Goal: Task Accomplishment & Management: Complete application form

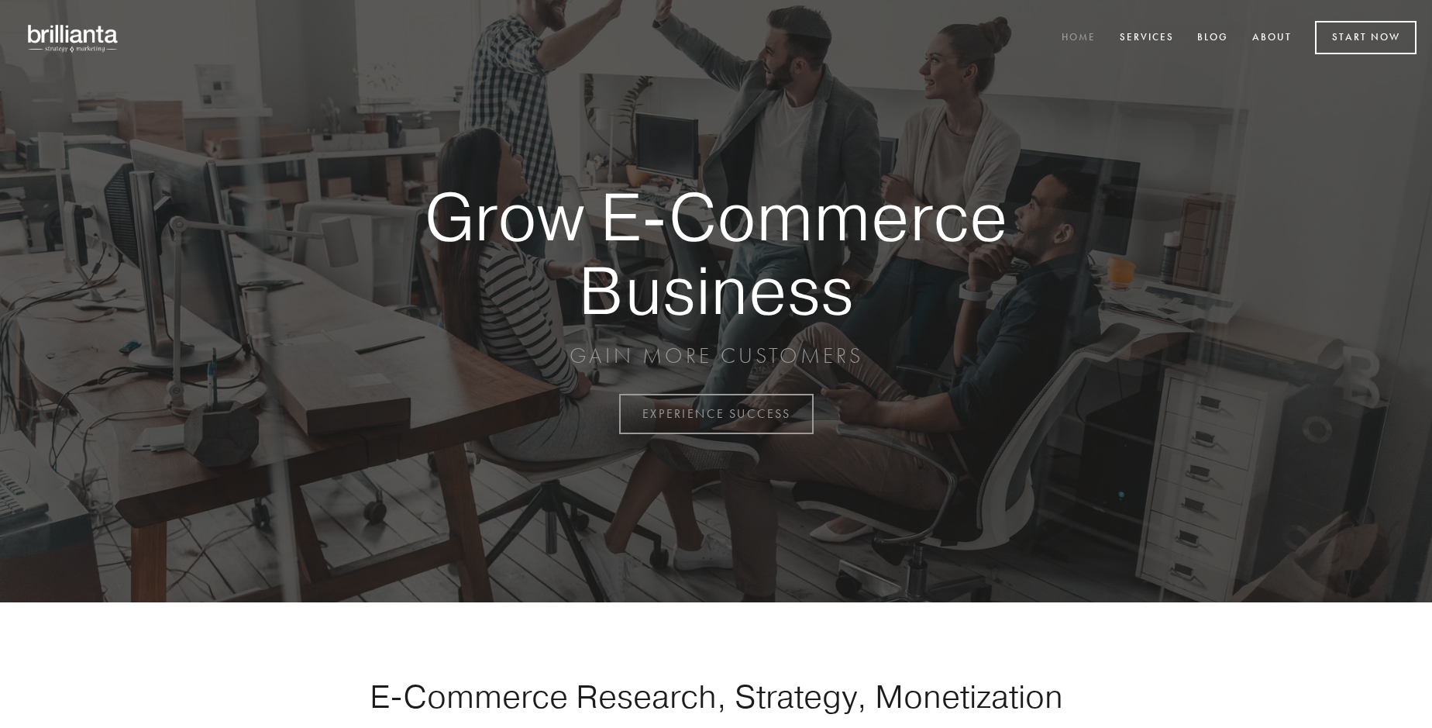
scroll to position [4062, 0]
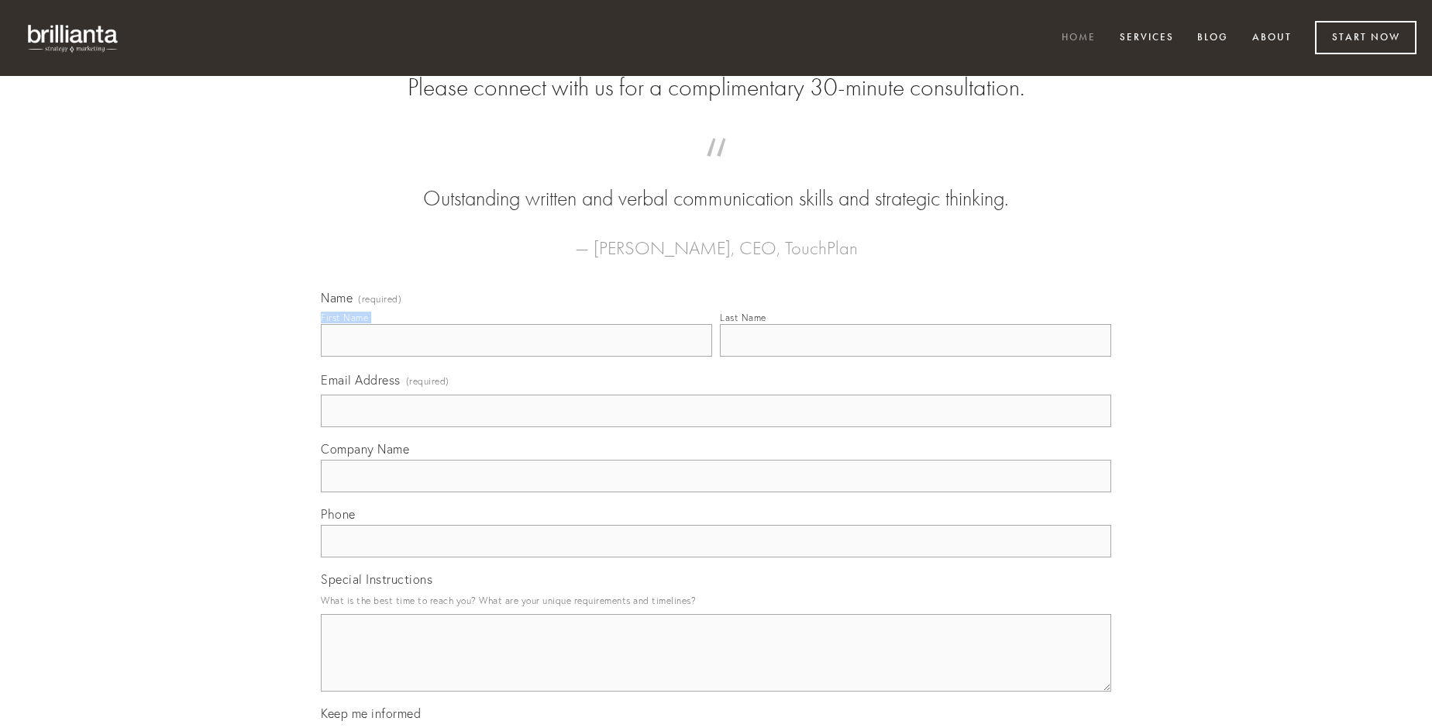
type input "[PERSON_NAME]"
click at [915, 356] on input "Last Name" at bounding box center [915, 340] width 391 height 33
type input "[PERSON_NAME]"
click at [716, 427] on input "Email Address (required)" at bounding box center [716, 410] width 790 height 33
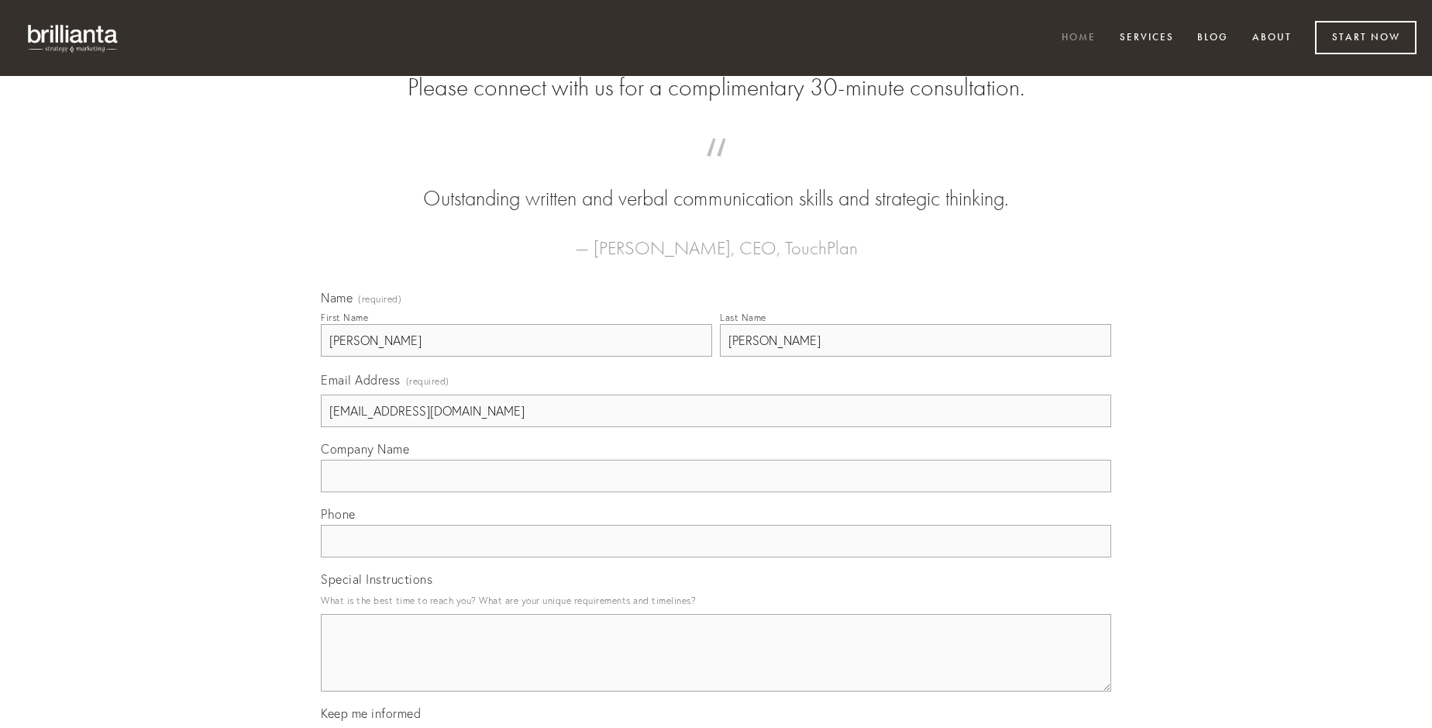
type input "[EMAIL_ADDRESS][DOMAIN_NAME]"
click at [716, 492] on input "Company Name" at bounding box center [716, 476] width 790 height 33
type input "truculenter"
click at [716, 557] on input "text" at bounding box center [716, 541] width 790 height 33
click at [716, 666] on textarea "Special Instructions" at bounding box center [716, 652] width 790 height 77
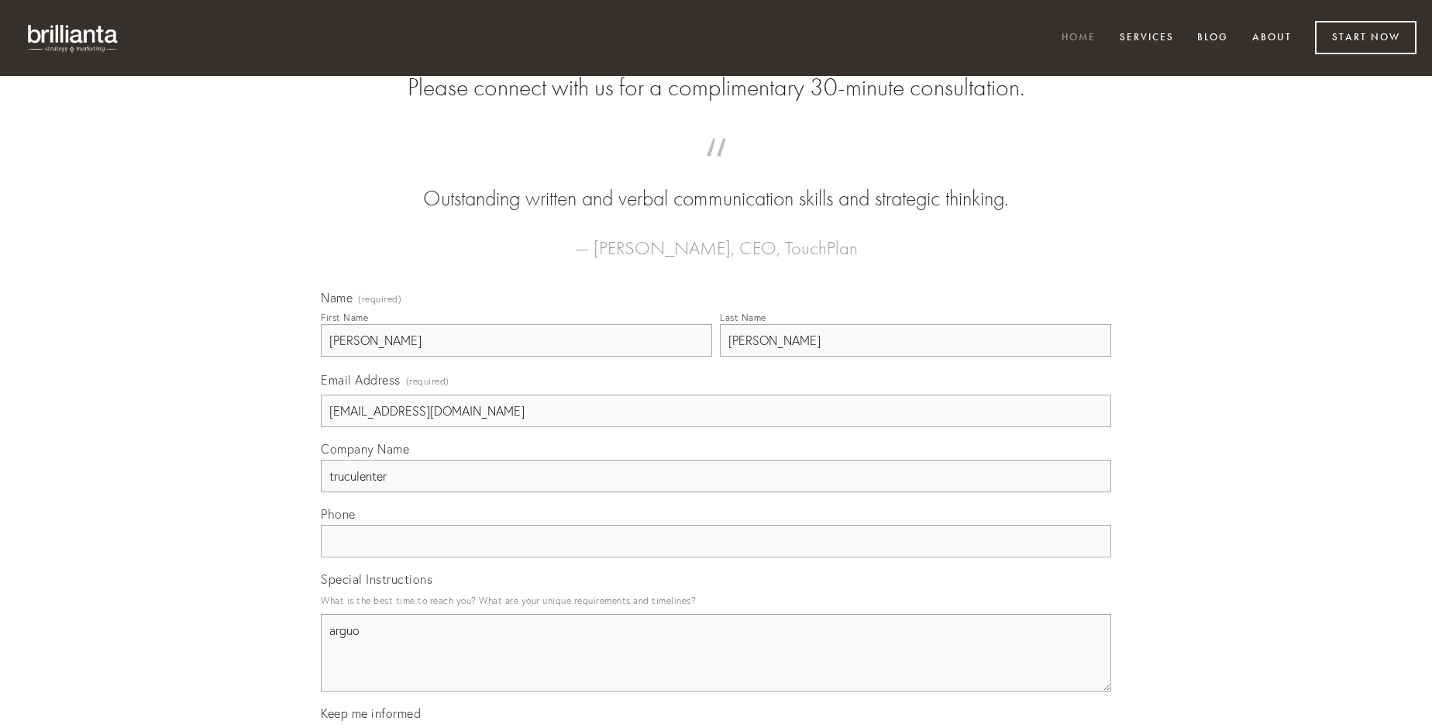
type textarea "arguo"
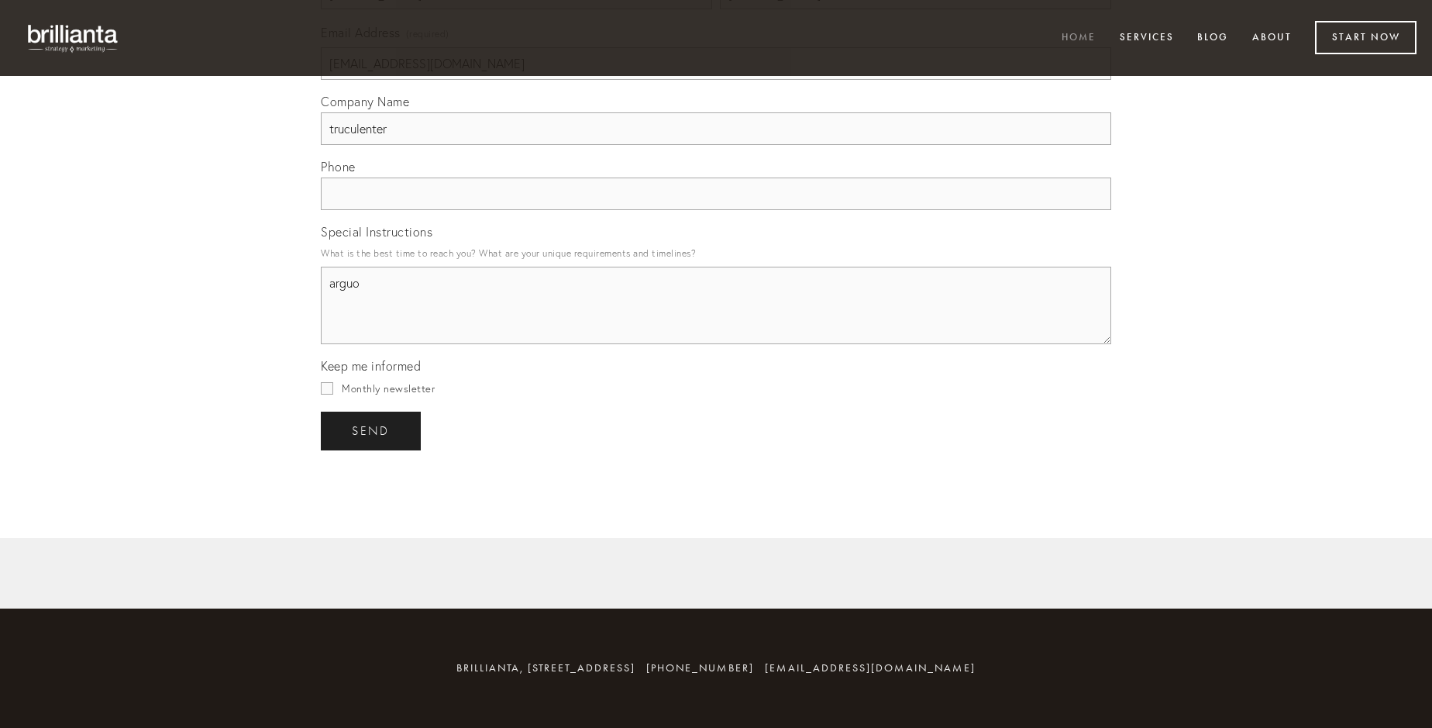
click at [372, 430] on span "send" at bounding box center [371, 431] width 38 height 14
